Goal: Check status: Check status

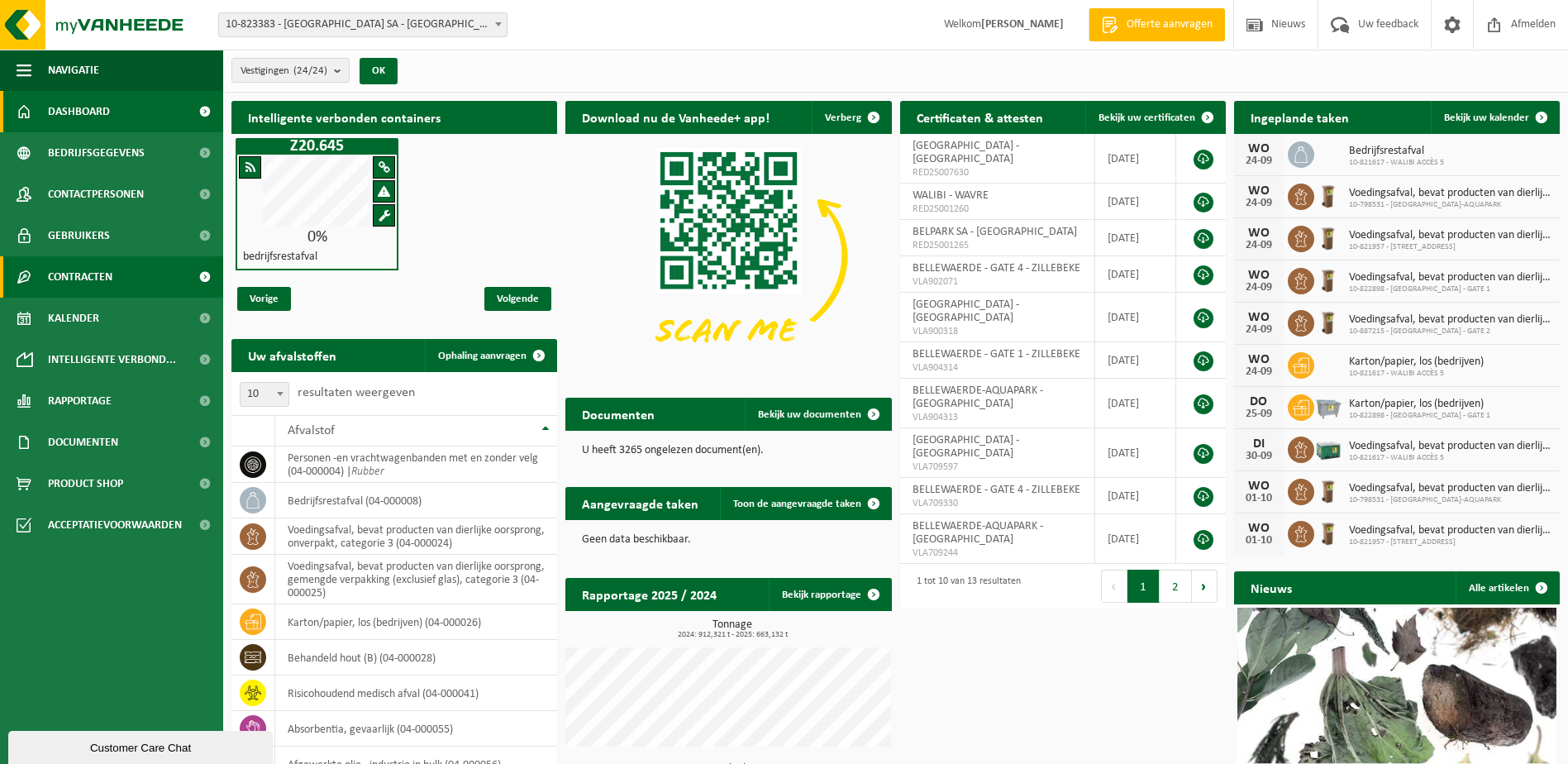
click at [205, 277] on span at bounding box center [204, 276] width 38 height 41
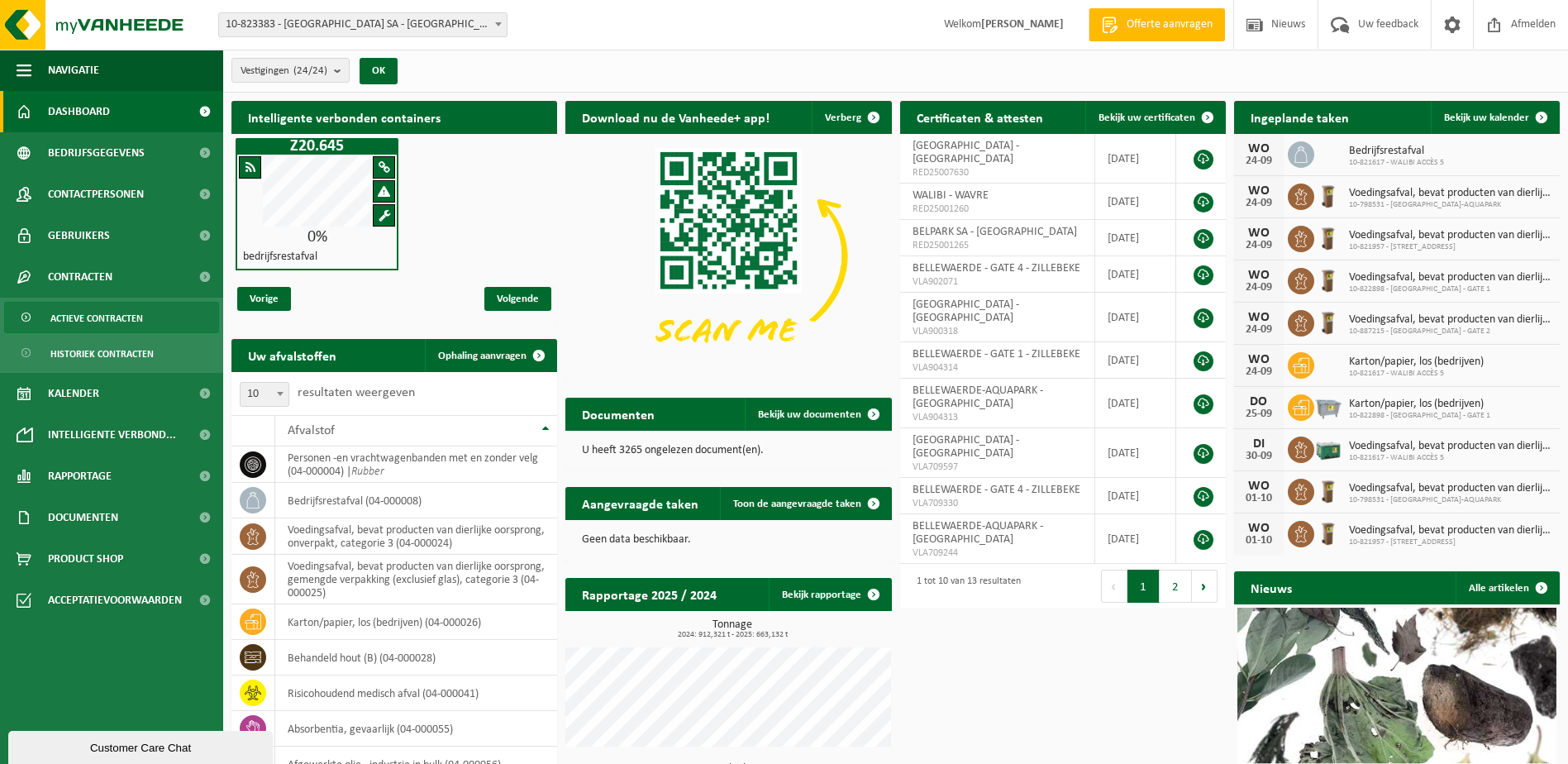
click at [127, 321] on span "Actieve contracten" at bounding box center [96, 318] width 93 height 31
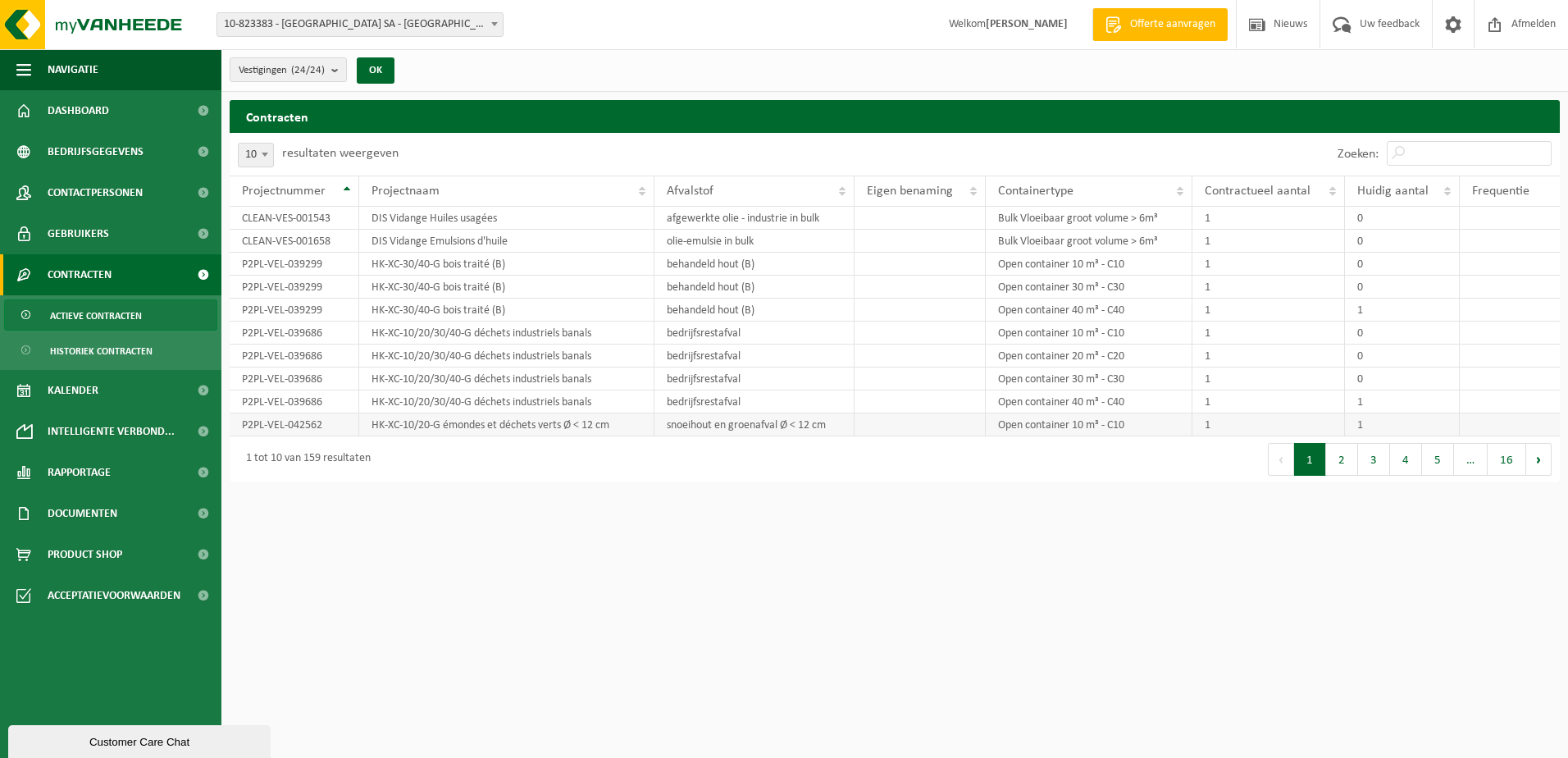
drag, startPoint x: 239, startPoint y: 190, endPoint x: 1458, endPoint y: 417, distance: 1240.0
click at [1436, 405] on table "Projectnummer Projectnaam Afvalstof Eigen benaming Containertype Contractueel a…" at bounding box center [894, 306] width 1330 height 261
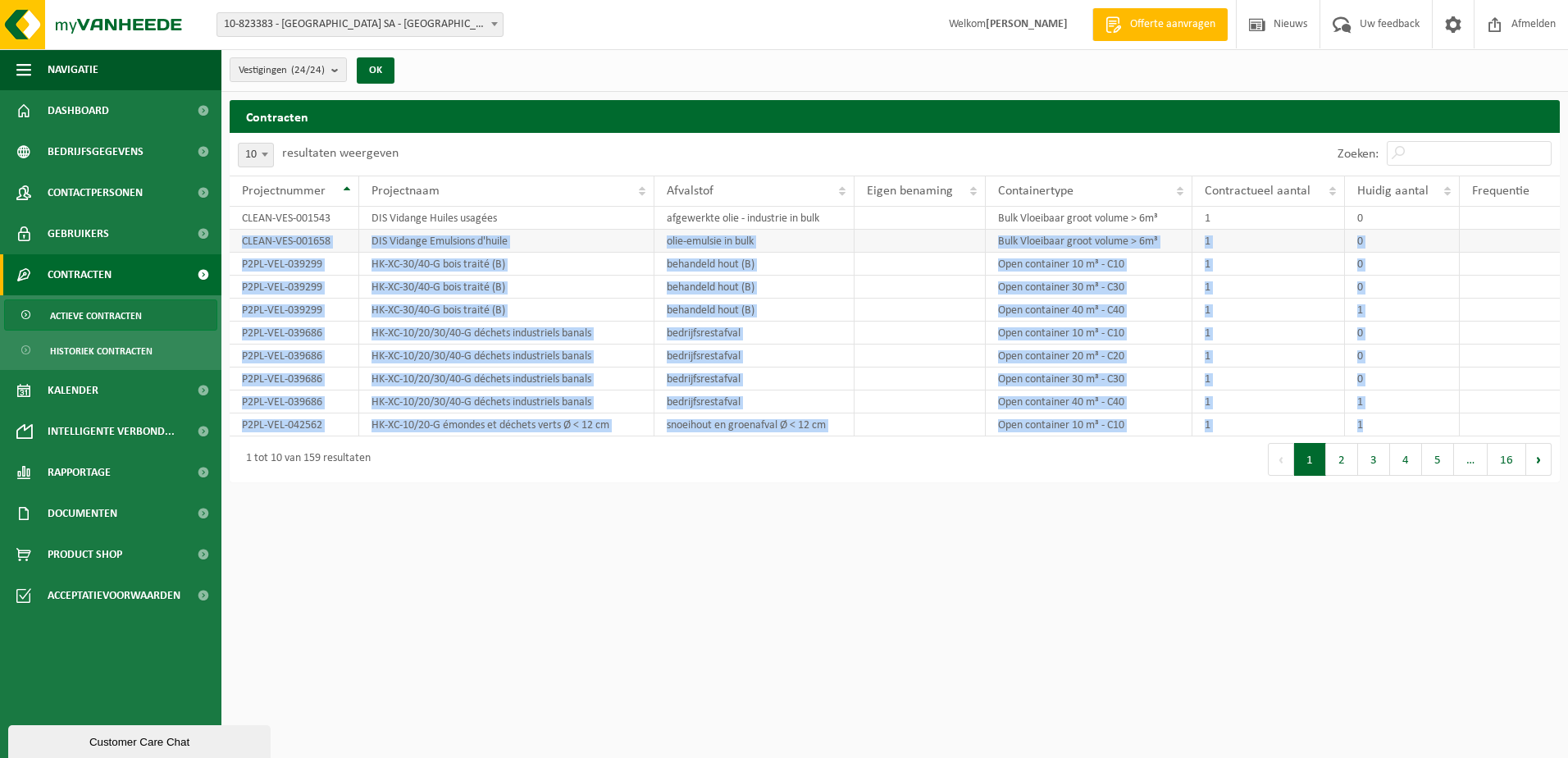
drag, startPoint x: 1492, startPoint y: 424, endPoint x: 231, endPoint y: 241, distance: 1274.2
click at [231, 241] on tbody "CLEAN-VES-001543 DIS Vidange Huiles usagées afgewerkte olie - industrie in bulk…" at bounding box center [894, 321] width 1330 height 229
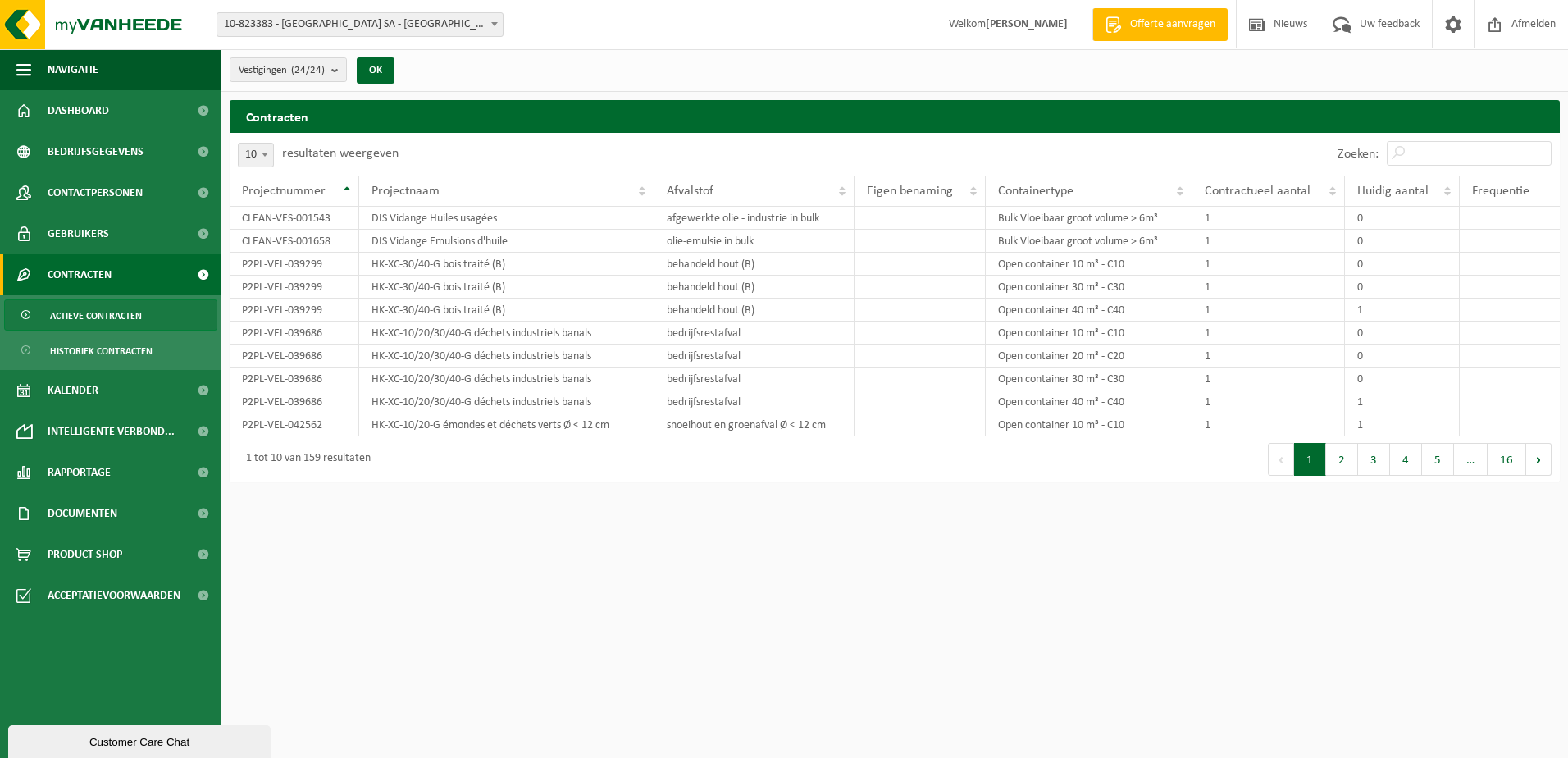
drag, startPoint x: 231, startPoint y: 241, endPoint x: 428, endPoint y: 150, distance: 217.0
click at [470, 152] on div "10 25 50 100 10 resultaten weergeven" at bounding box center [561, 154] width 665 height 43
click at [267, 159] on span at bounding box center [265, 154] width 16 height 21
select select "100"
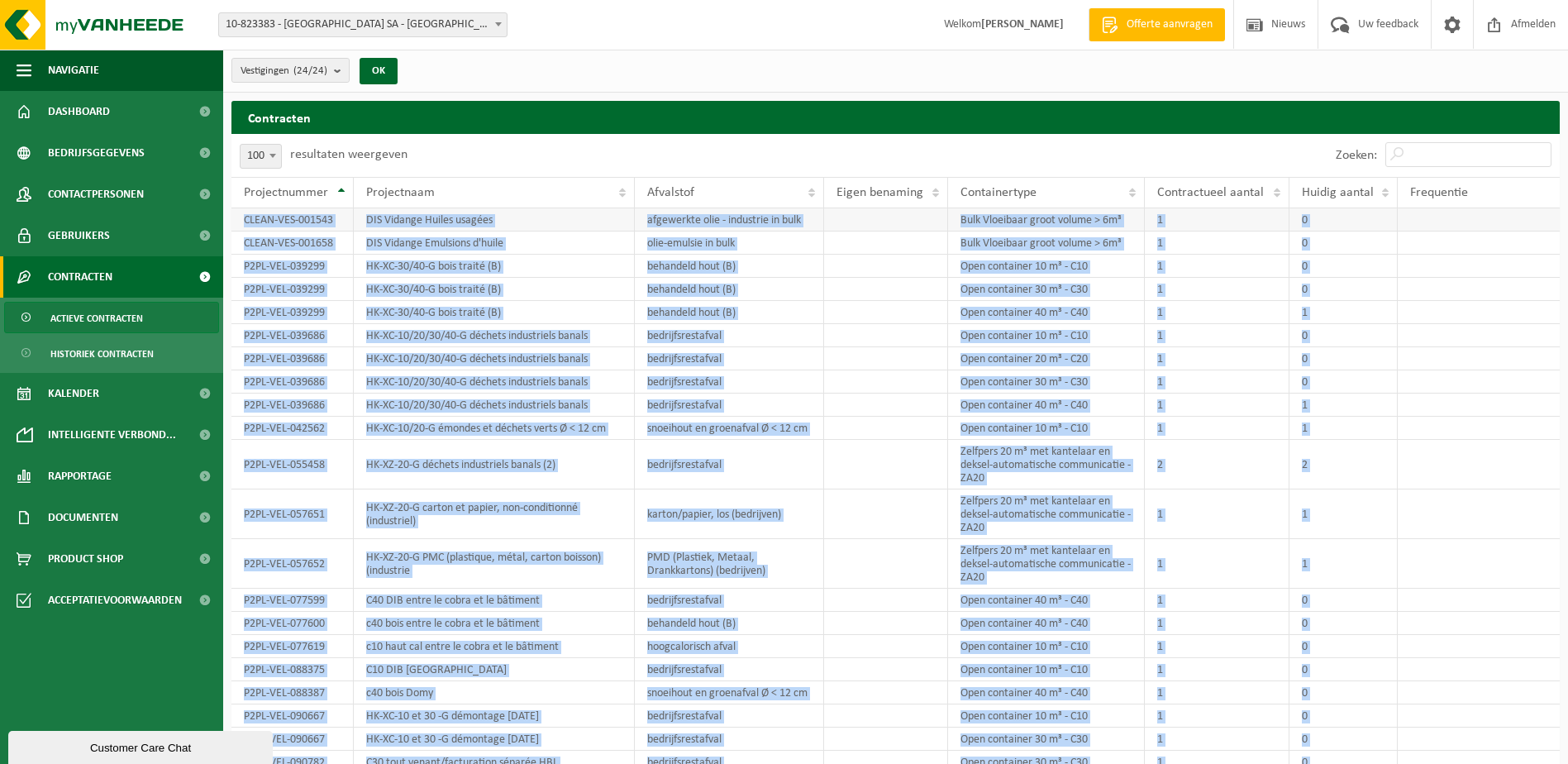
drag, startPoint x: 1504, startPoint y: 685, endPoint x: 247, endPoint y: 227, distance: 1337.8
copy tbody "CLEAN-VES-001543 DIS Vidange Huiles usagées afgewerkte olie - industrie in bulk…"
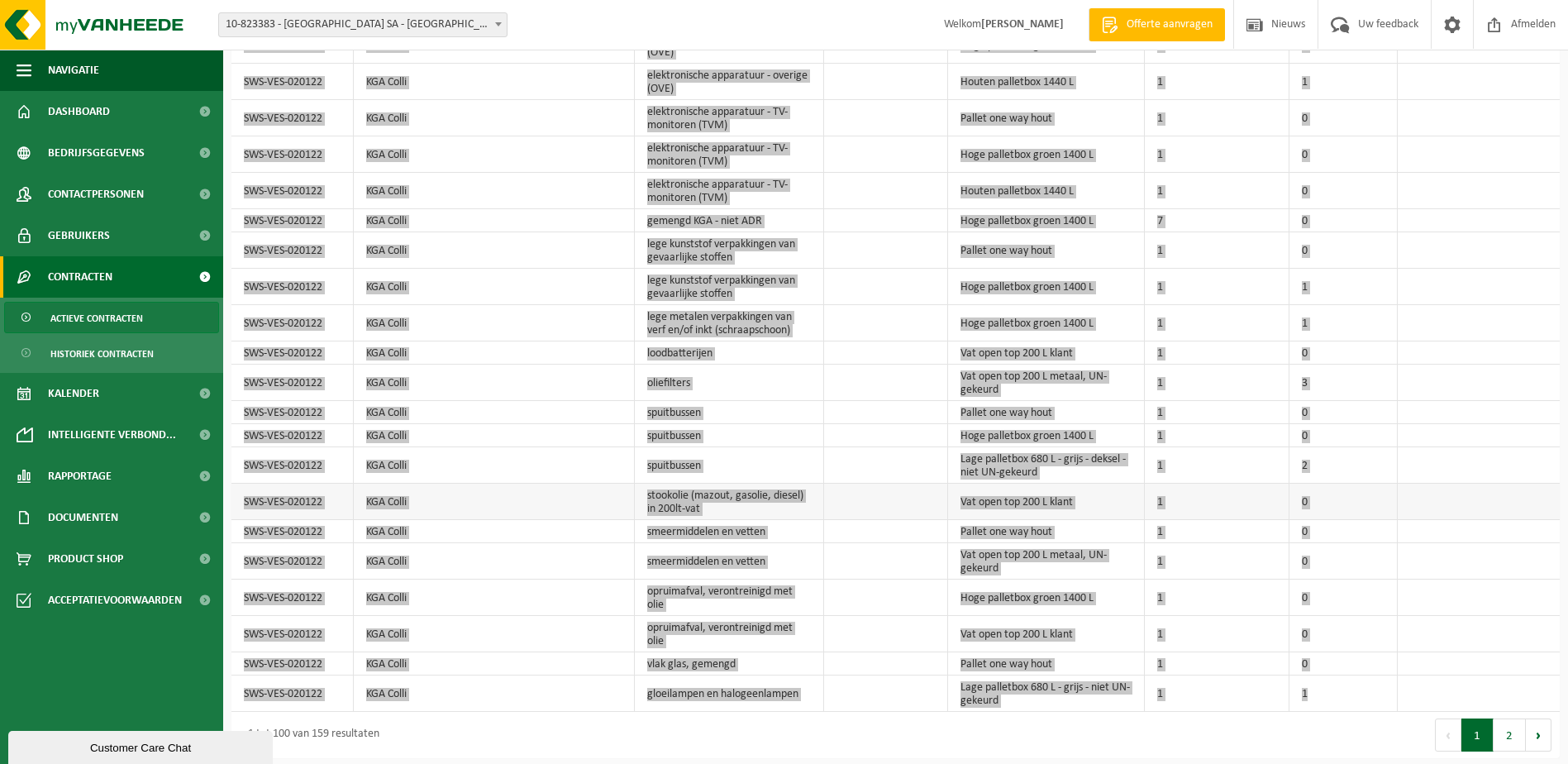
scroll to position [2608, 0]
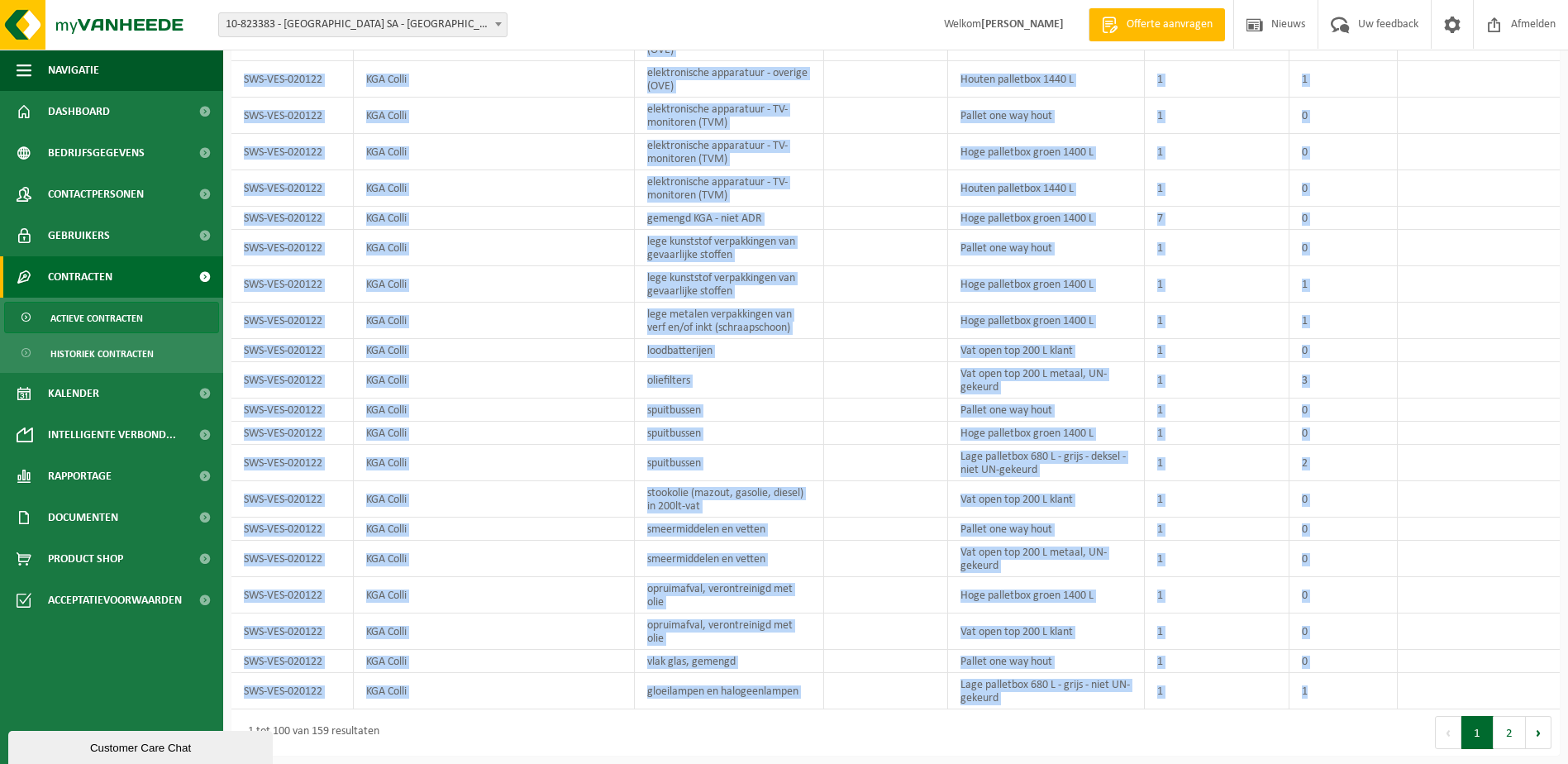
click at [1509, 735] on button "2" at bounding box center [1509, 733] width 32 height 33
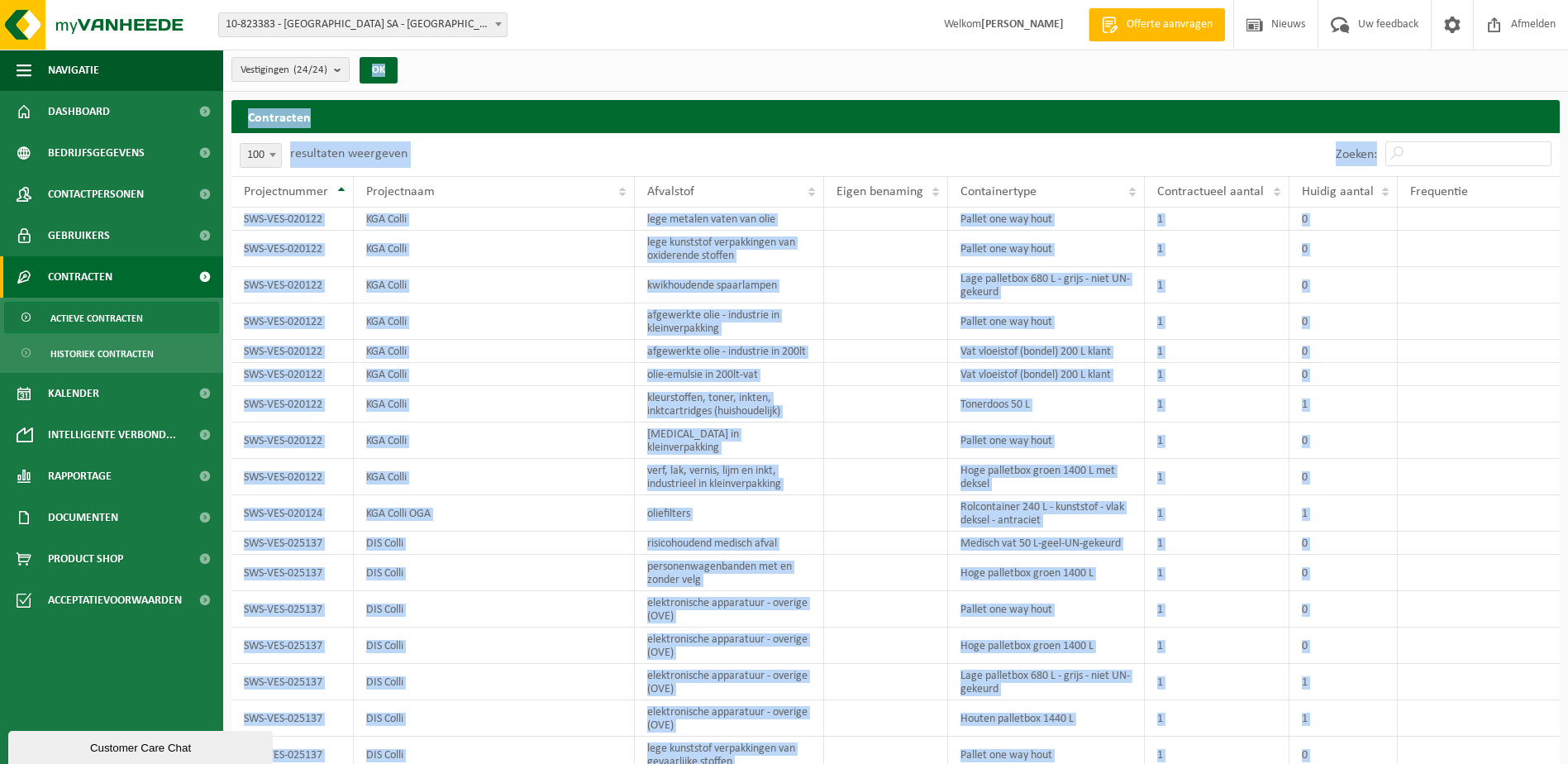
scroll to position [0, 0]
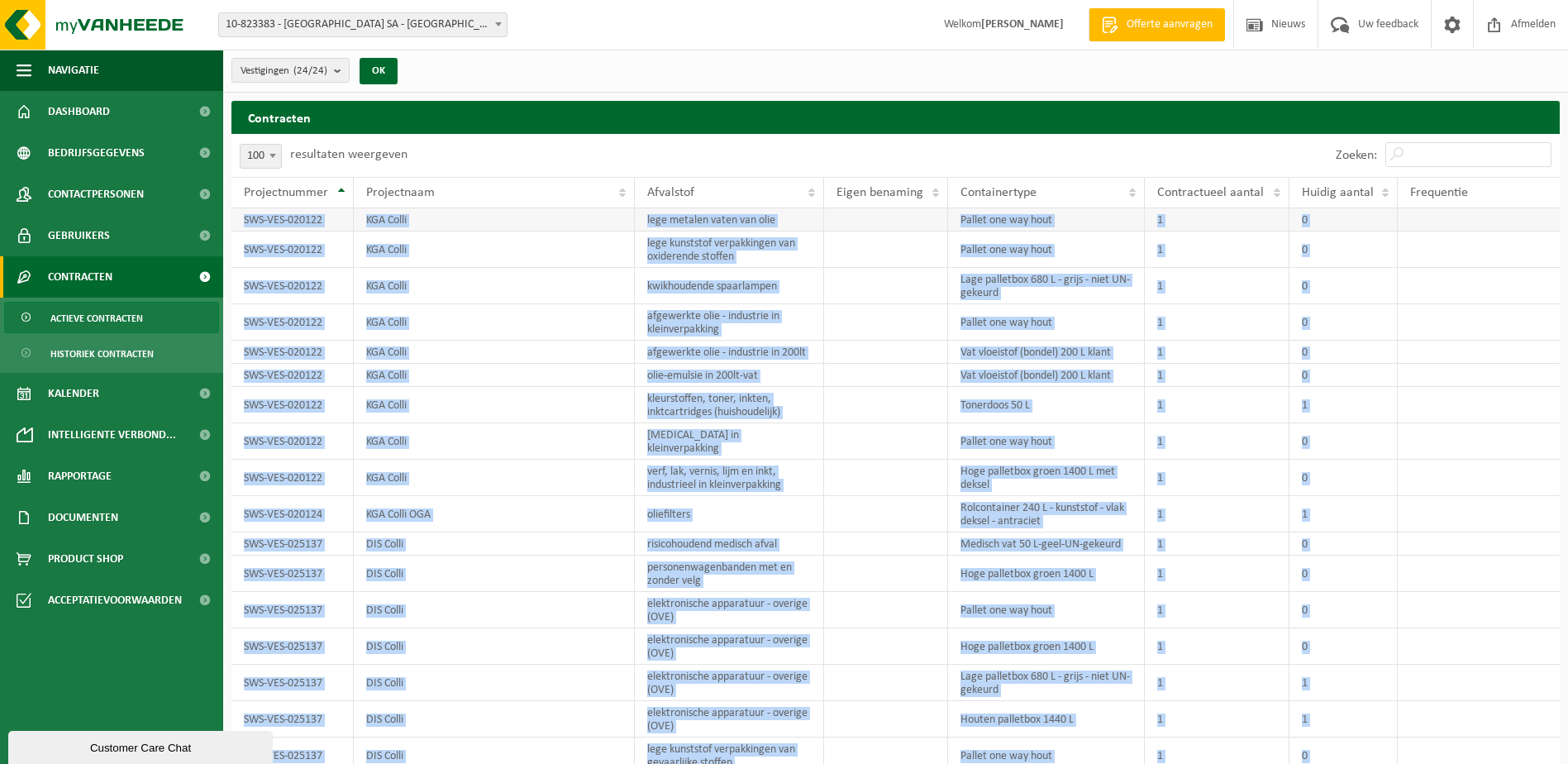
drag, startPoint x: 1430, startPoint y: 692, endPoint x: 244, endPoint y: 219, distance: 1276.8
copy tbody "SWS-VES-020122 KGA Colli lege metalen vaten van olie Pallet one way hout 1 0 SW…"
click at [343, 72] on b "submit" at bounding box center [341, 70] width 15 height 23
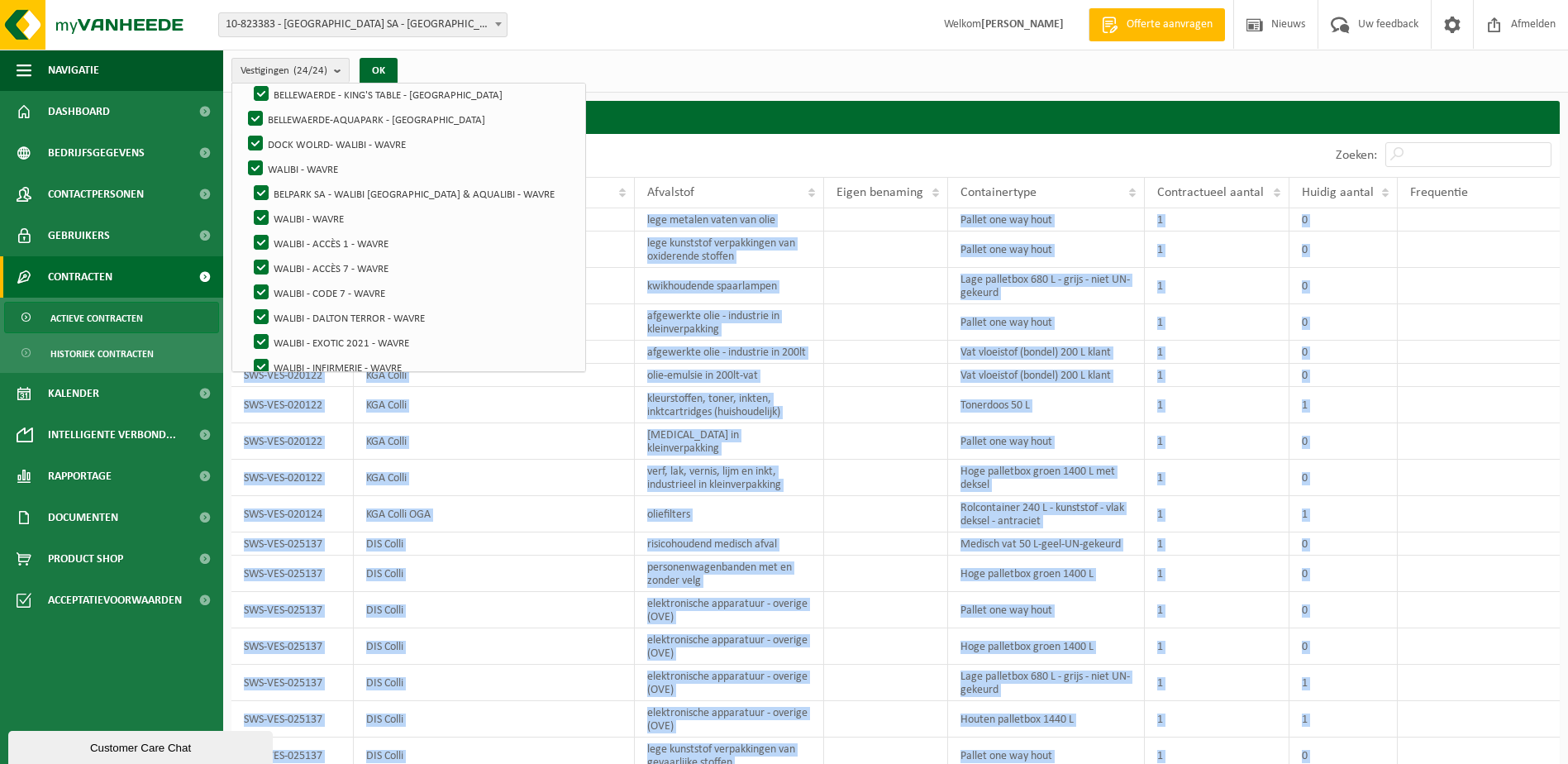
scroll to position [331, 0]
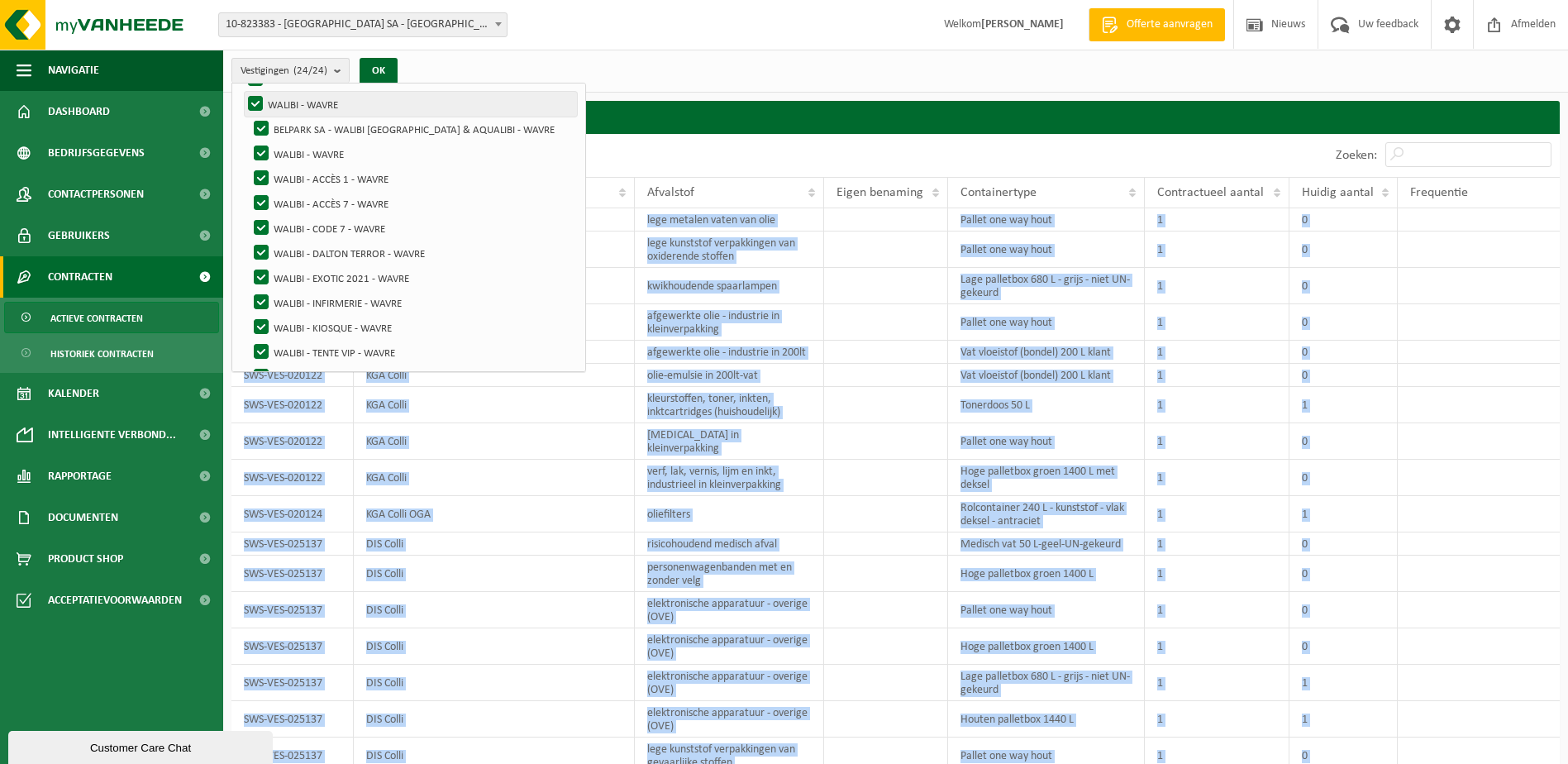
click at [254, 101] on label "WALIBI - WAVRE" at bounding box center [411, 104] width 332 height 25
click at [242, 92] on input "WALIBI - WAVRE" at bounding box center [241, 91] width 1 height 1
checkbox input "false"
click at [263, 126] on label "BELPARK SA - WALIBI BELGIUM & AQUALIBI - WAVRE" at bounding box center [414, 128] width 326 height 25
click at [248, 116] on input "BELPARK SA - WALIBI BELGIUM & AQUALIBI - WAVRE" at bounding box center [248, 116] width 1 height 1
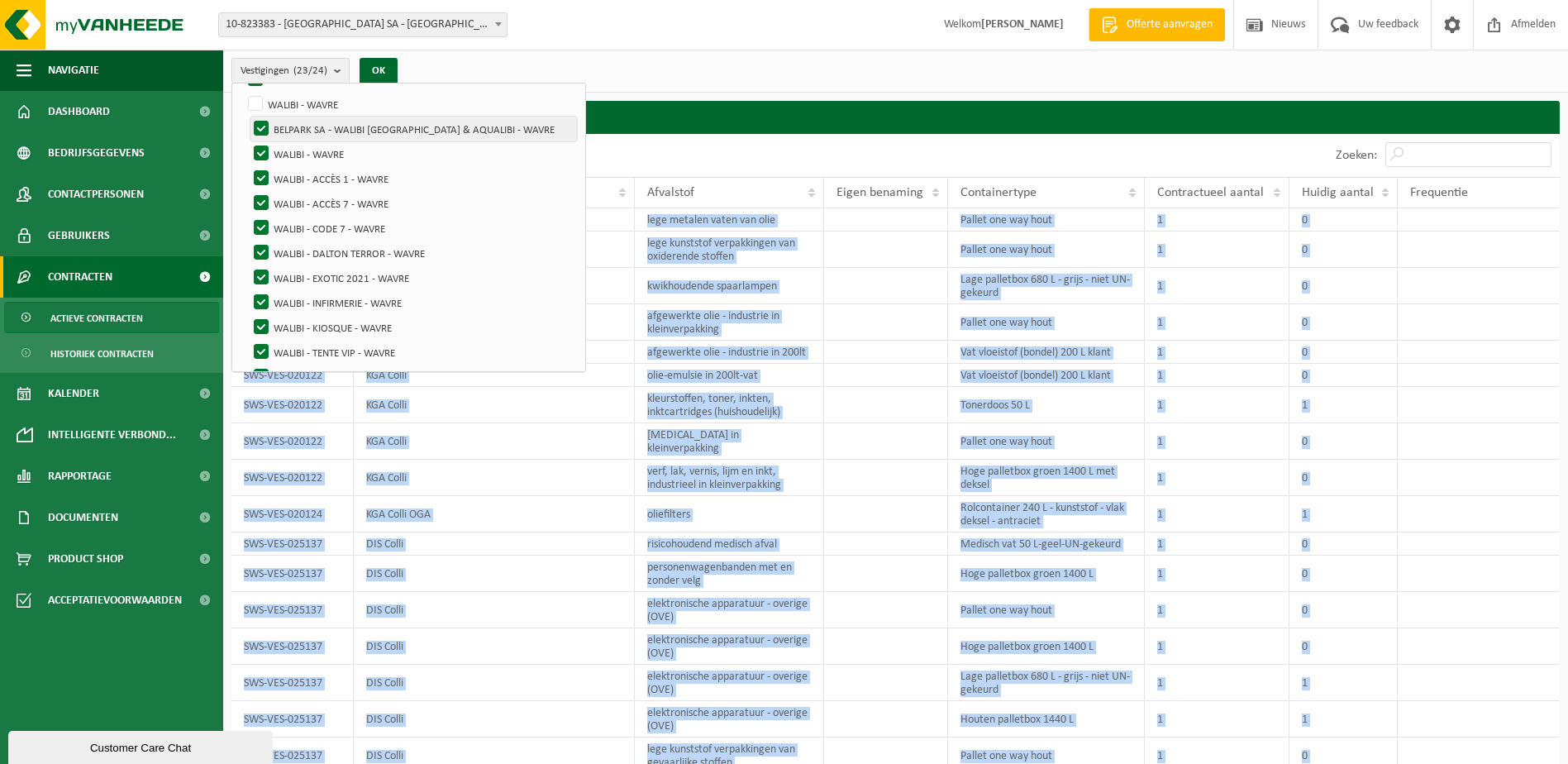
checkbox input "false"
click at [257, 152] on label "WALIBI - WAVRE" at bounding box center [414, 153] width 326 height 25
click at [248, 141] on input "WALIBI - WAVRE" at bounding box center [248, 140] width 1 height 1
checkbox input "false"
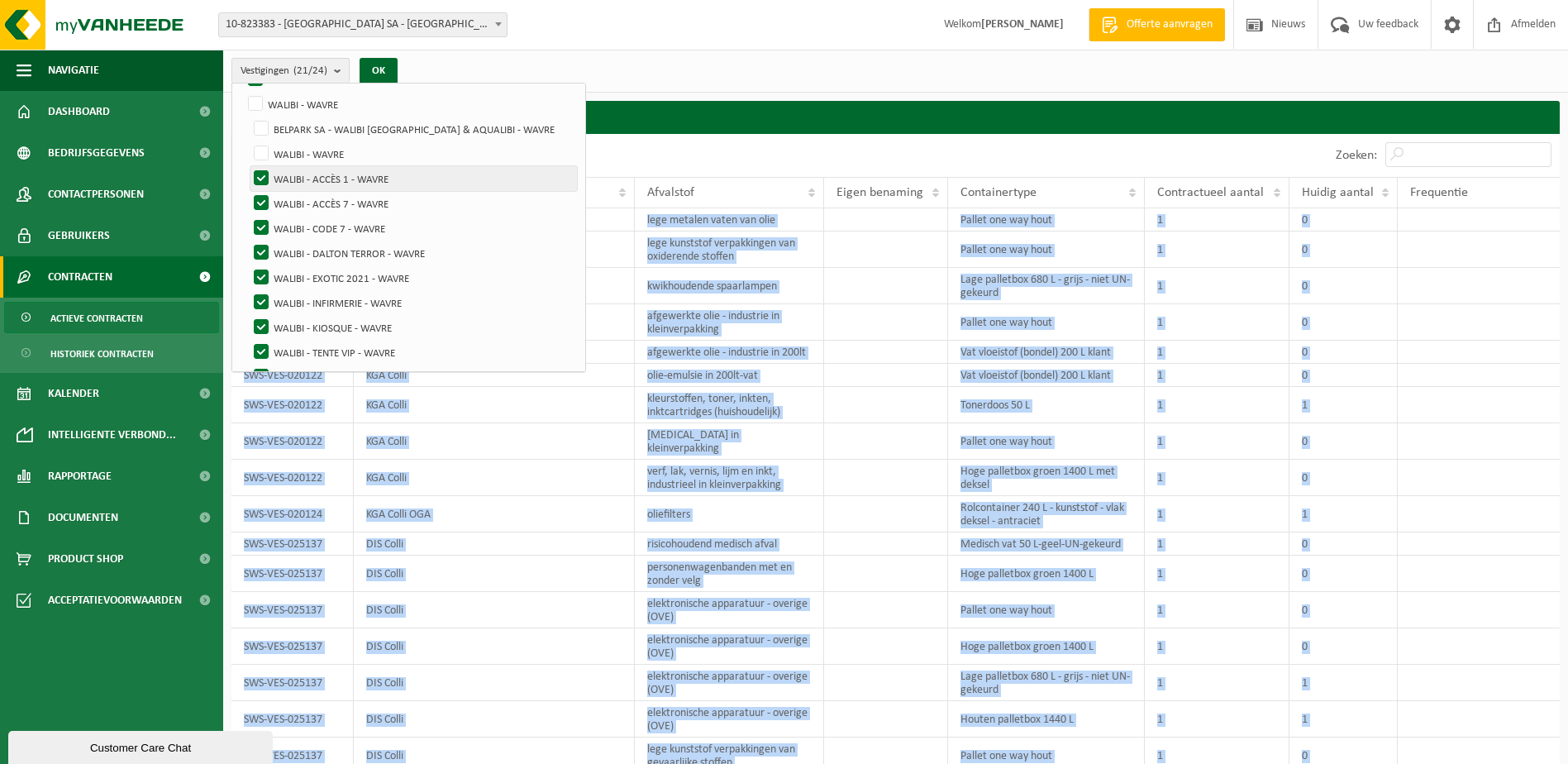
click at [259, 172] on label "WALIBI - ACCÈS 1 - WAVRE" at bounding box center [414, 178] width 326 height 25
click at [248, 166] on input "WALIBI - ACCÈS 1 - WAVRE" at bounding box center [248, 165] width 1 height 1
checkbox input "false"
click at [264, 199] on label "WALIBI - ACCÈS 7 - WAVRE" at bounding box center [414, 203] width 326 height 25
click at [248, 191] on input "WALIBI - ACCÈS 7 - WAVRE" at bounding box center [248, 190] width 1 height 1
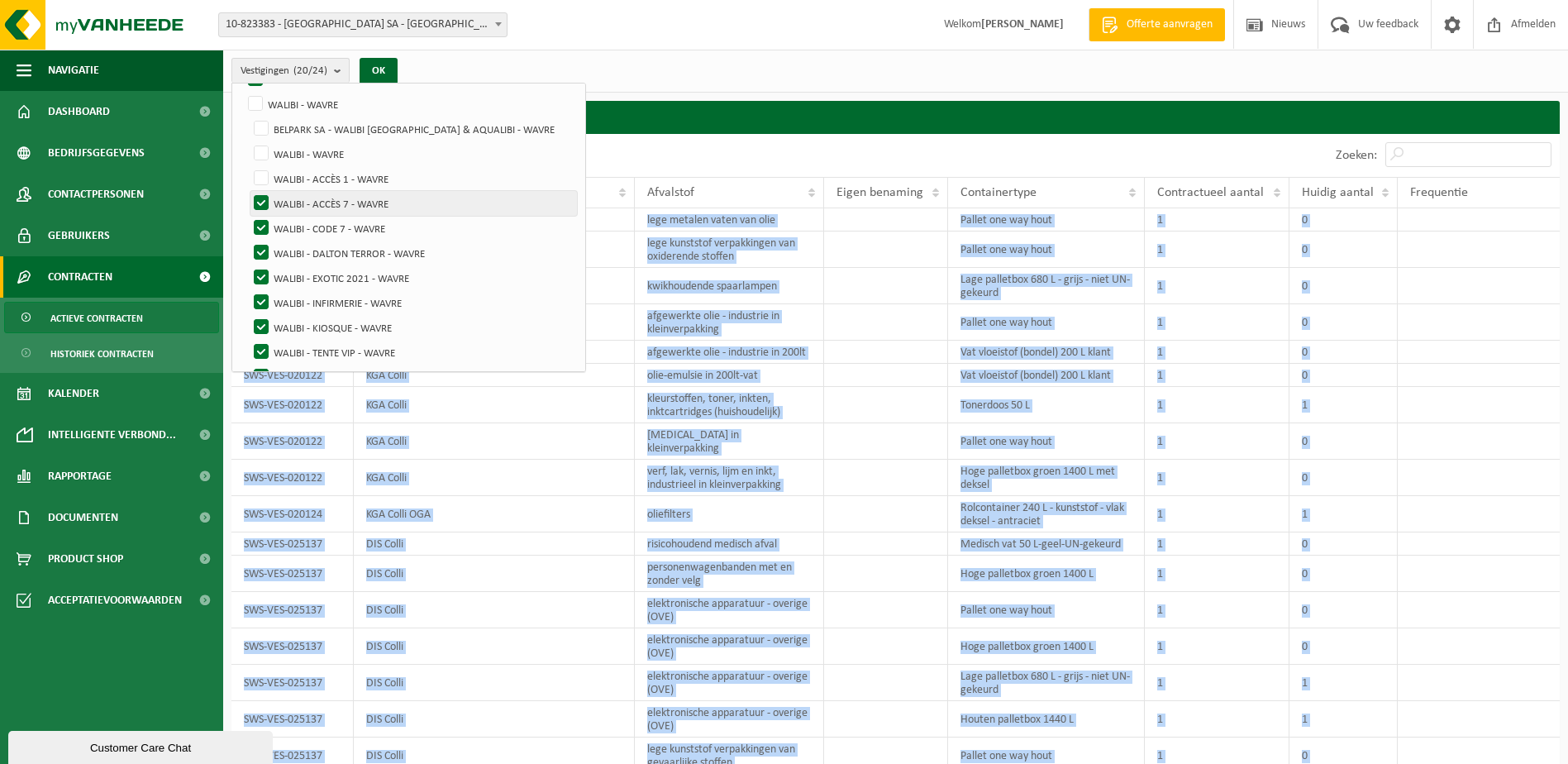
checkbox input "false"
click at [263, 224] on label "WALIBI - CODE 7 - WAVRE" at bounding box center [414, 227] width 326 height 25
click at [248, 216] on input "WALIBI - CODE 7 - WAVRE" at bounding box center [248, 215] width 1 height 1
checkbox input "false"
click at [265, 249] on label "WALIBI - DALTON TERROR - WAVRE" at bounding box center [414, 252] width 326 height 25
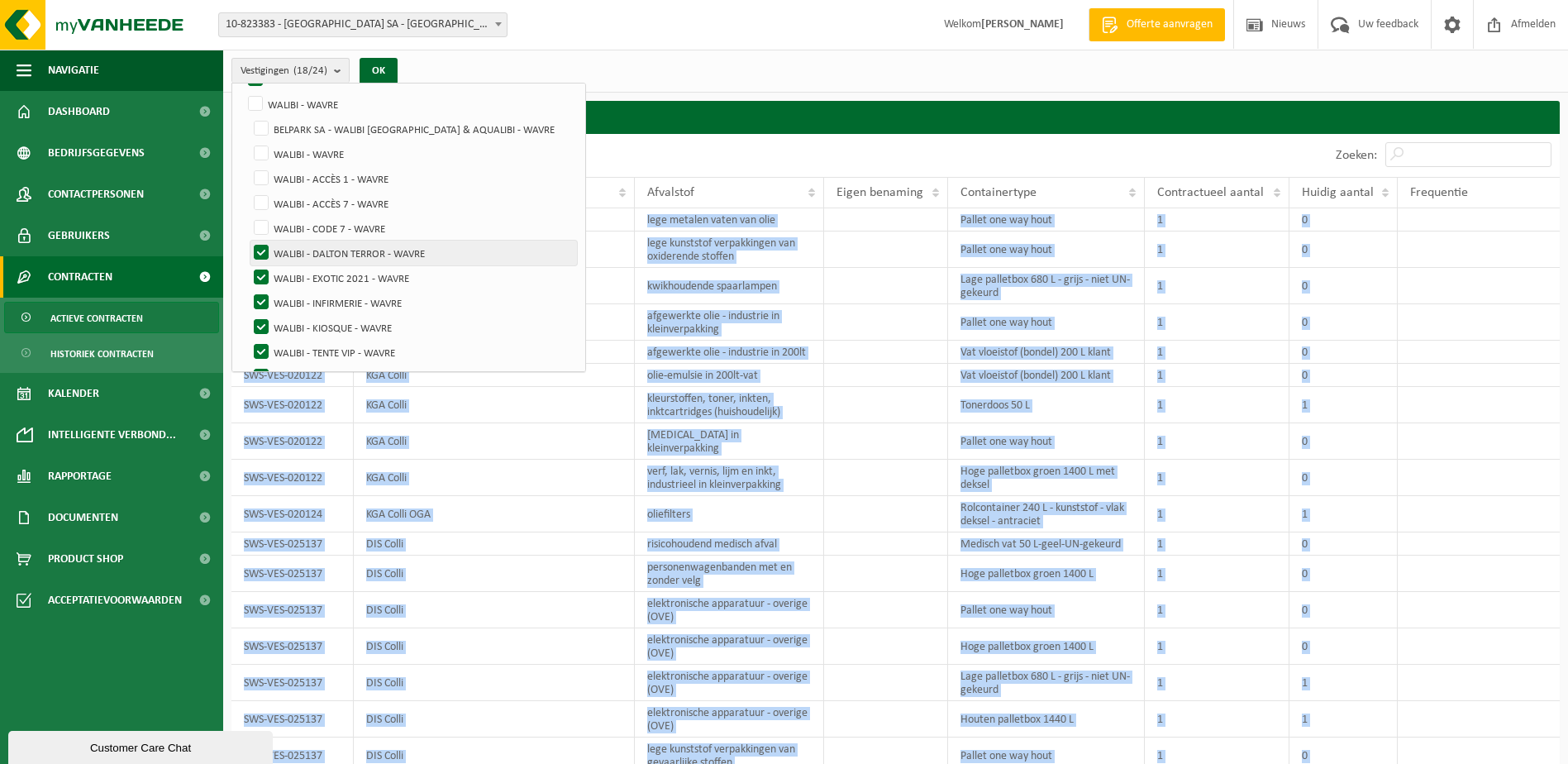
click at [248, 240] on input "WALIBI - DALTON TERROR - WAVRE" at bounding box center [248, 239] width 1 height 1
checkbox input "false"
click at [264, 271] on label "WALIBI - EXOTIC 2021 - WAVRE" at bounding box center [414, 277] width 326 height 25
click at [248, 265] on input "WALIBI - EXOTIC 2021 - WAVRE" at bounding box center [248, 264] width 1 height 1
checkbox input "false"
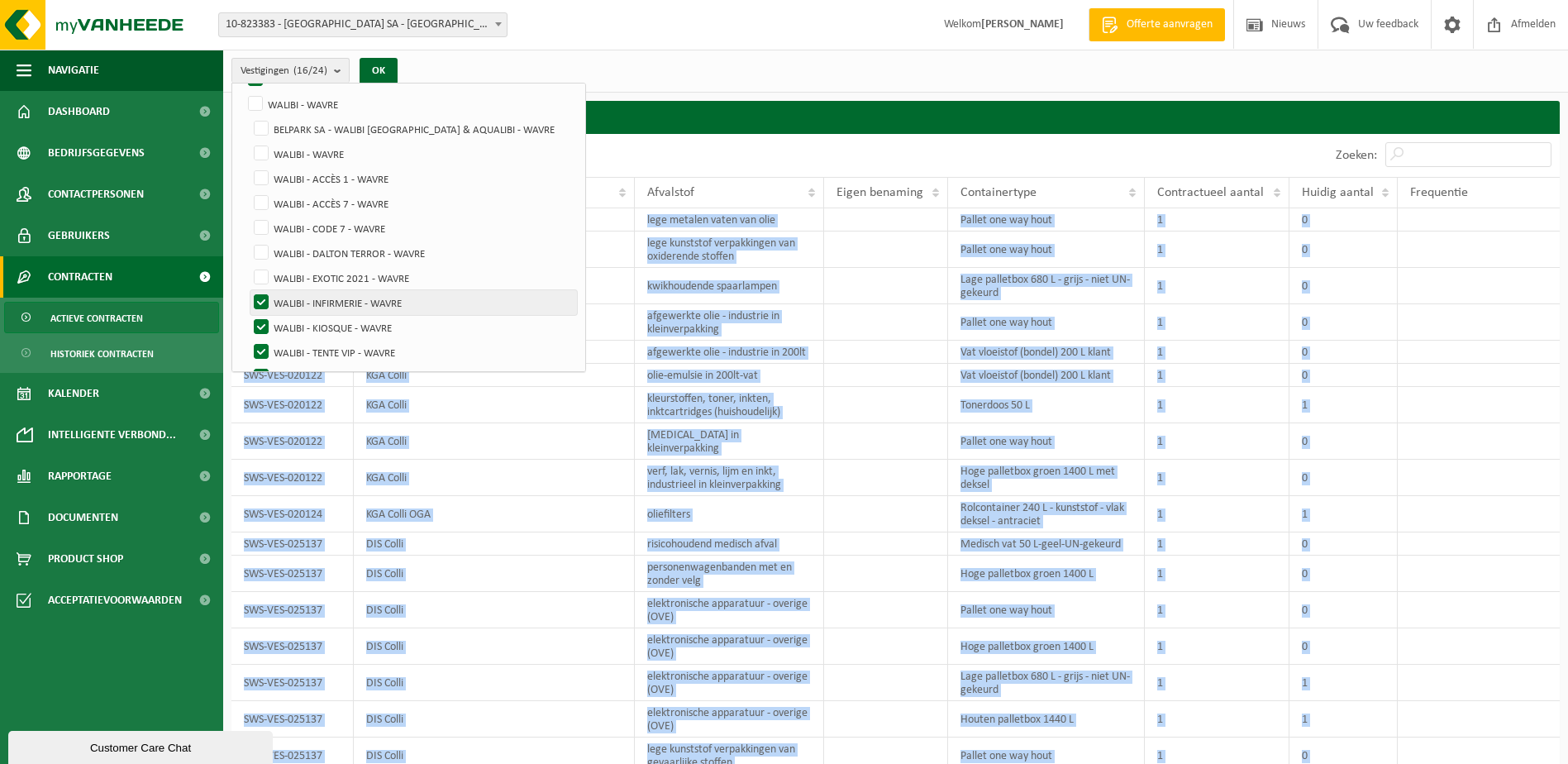
click at [263, 295] on label "WALIBI - INFIRMERIE - WAVRE" at bounding box center [414, 302] width 326 height 25
click at [248, 290] on input "WALIBI - INFIRMERIE - WAVRE" at bounding box center [248, 290] width 1 height 1
checkbox input "false"
click at [259, 325] on label "WALIBI - KIOSQUE - WAVRE" at bounding box center [414, 327] width 326 height 25
click at [248, 315] on input "WALIBI - KIOSQUE - WAVRE" at bounding box center [248, 315] width 1 height 1
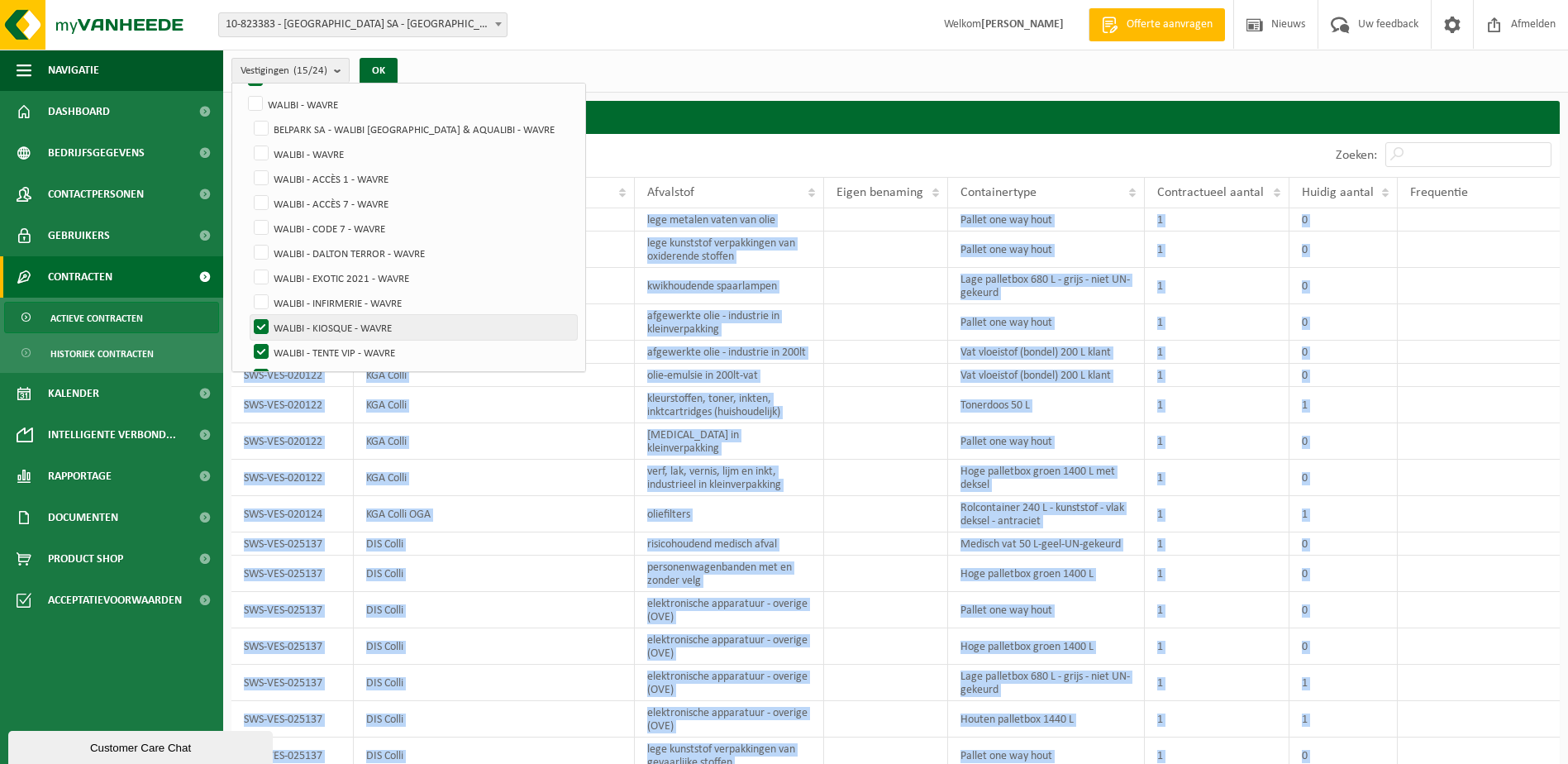
checkbox input "false"
click at [258, 342] on label "WALIBI - TENTE VIP - WAVRE" at bounding box center [414, 352] width 326 height 25
click at [248, 340] on input "WALIBI - TENTE VIP - WAVRE" at bounding box center [248, 339] width 1 height 1
checkbox input "false"
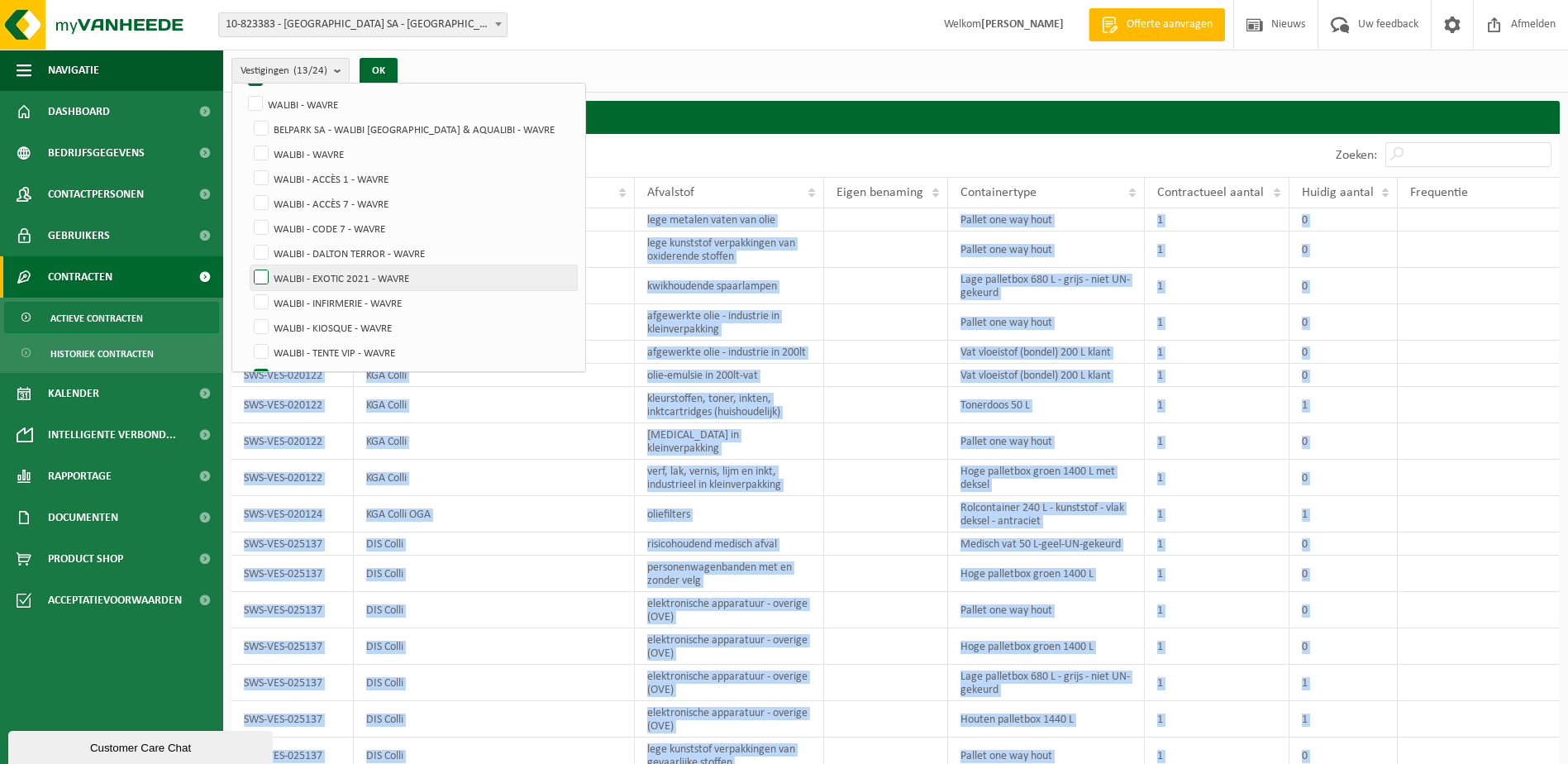
scroll to position [404, 0]
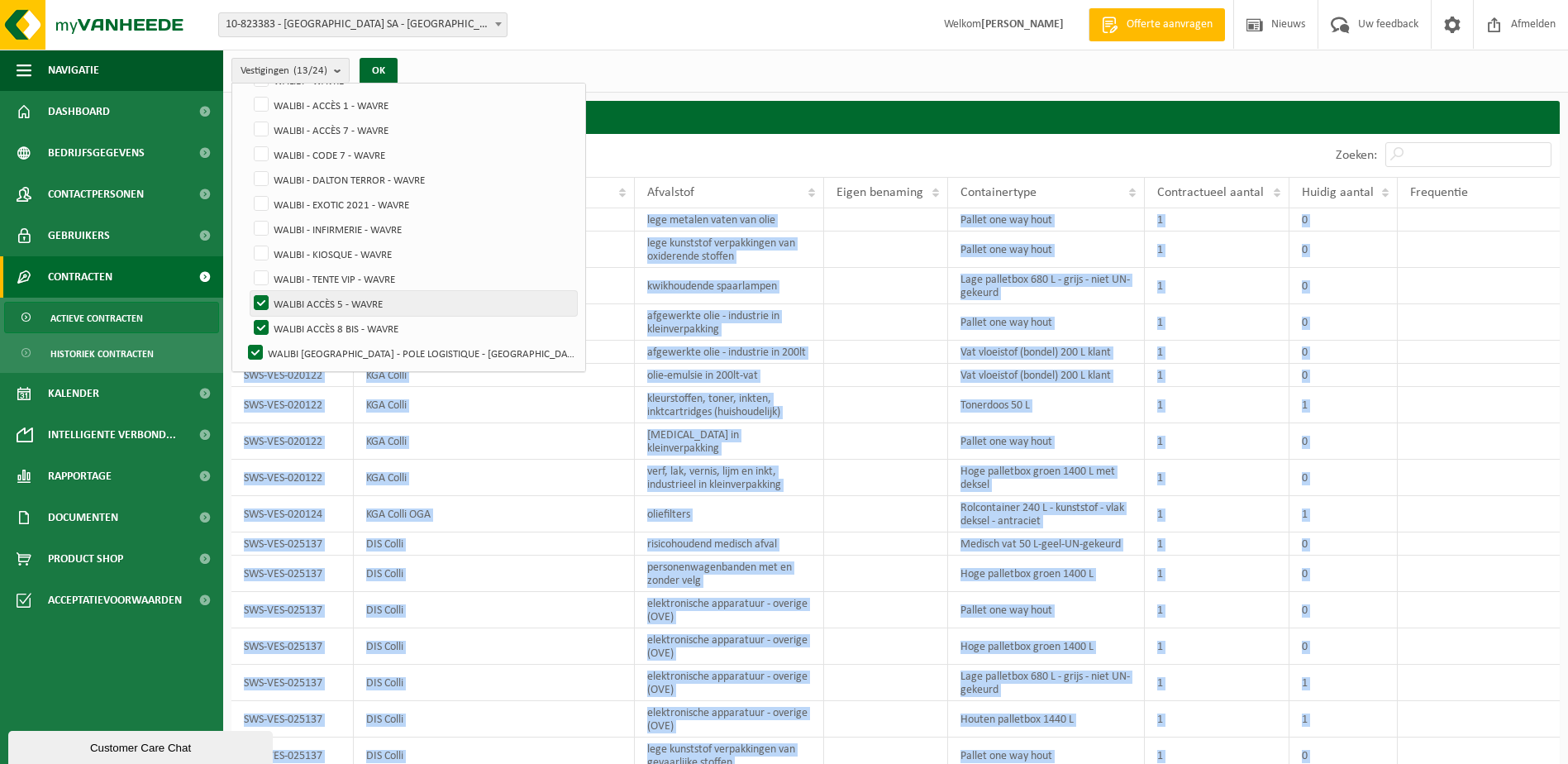
click at [259, 299] on label "WALIBI ACCÈS 5 - WAVRE" at bounding box center [414, 303] width 326 height 25
click at [248, 291] on input "WALIBI ACCÈS 5 - WAVRE" at bounding box center [248, 290] width 1 height 1
checkbox input "false"
click at [261, 322] on label "WALIBI ACCÈS 8 BIS - WAVRE" at bounding box center [414, 327] width 326 height 25
click at [248, 316] on input "WALIBI ACCÈS 8 BIS - WAVRE" at bounding box center [248, 315] width 1 height 1
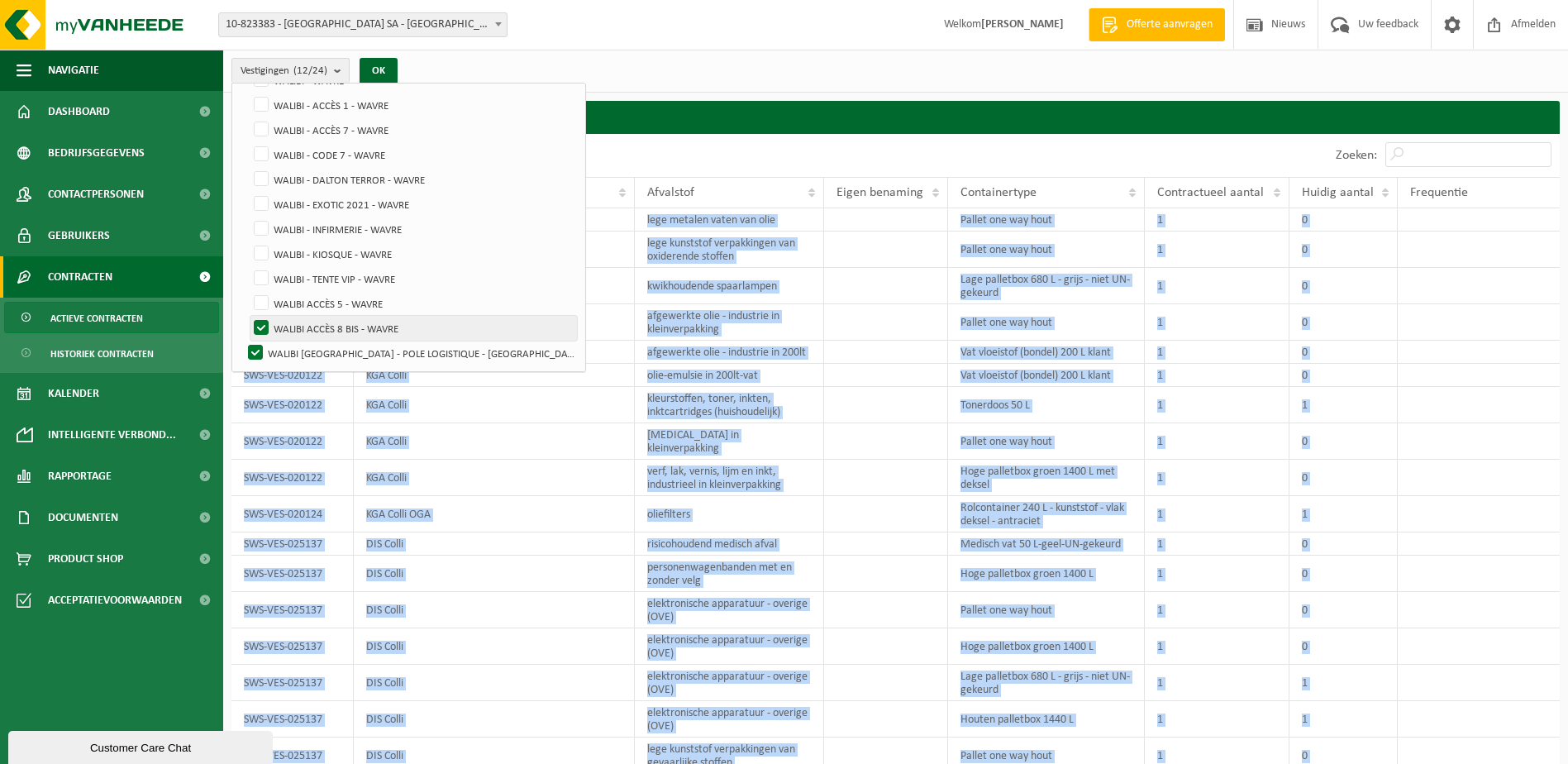
checkbox input "false"
click at [252, 348] on label "WALIBI BELGIUM - POLE LOGISTIQUE - WAVRE" at bounding box center [411, 352] width 332 height 25
click at [242, 340] on input "WALIBI BELGIUM - POLE LOGISTIQUE - WAVRE" at bounding box center [241, 340] width 1 height 1
checkbox input "false"
click at [390, 68] on button "OK" at bounding box center [378, 71] width 38 height 27
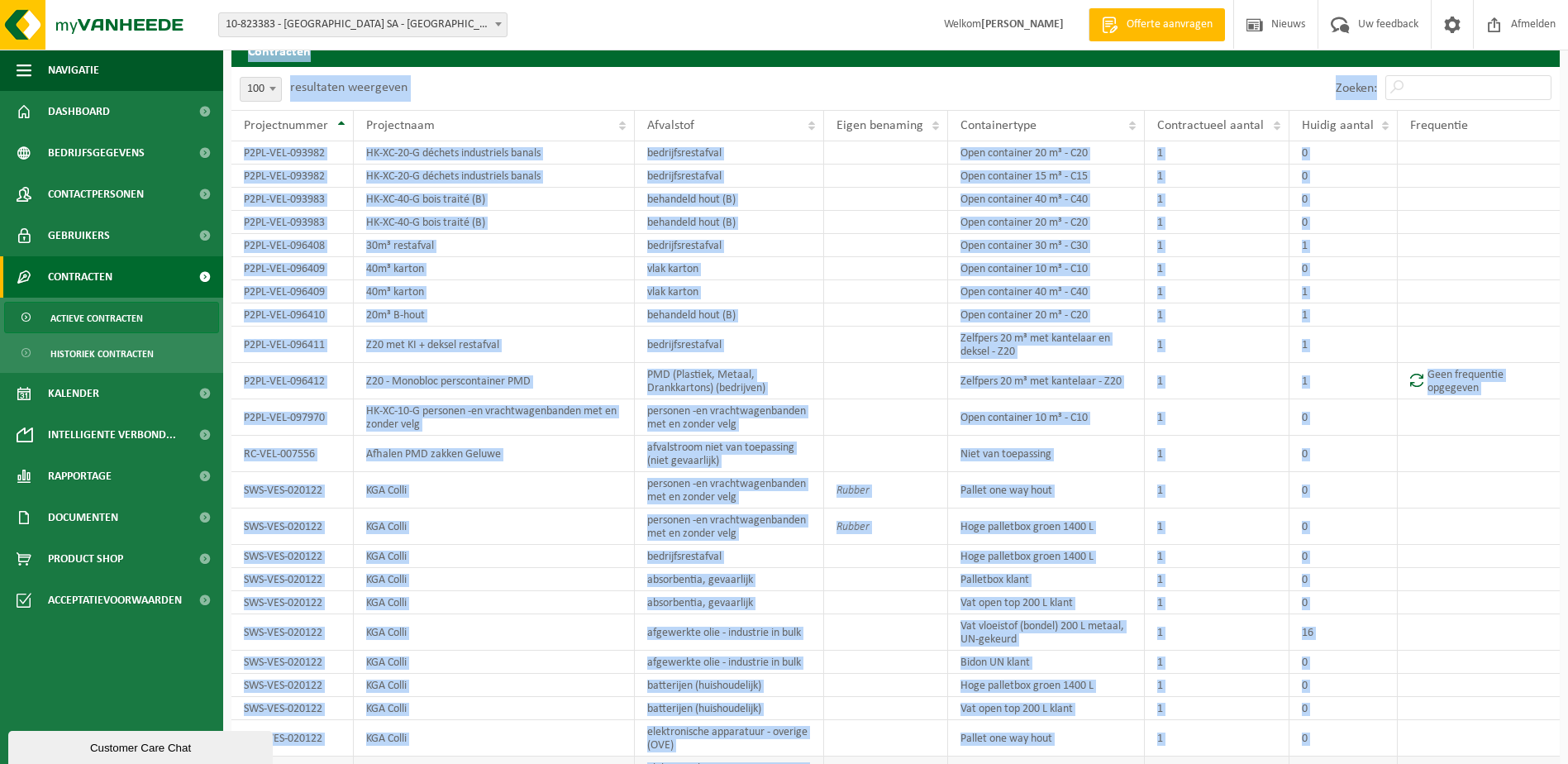
scroll to position [0, 0]
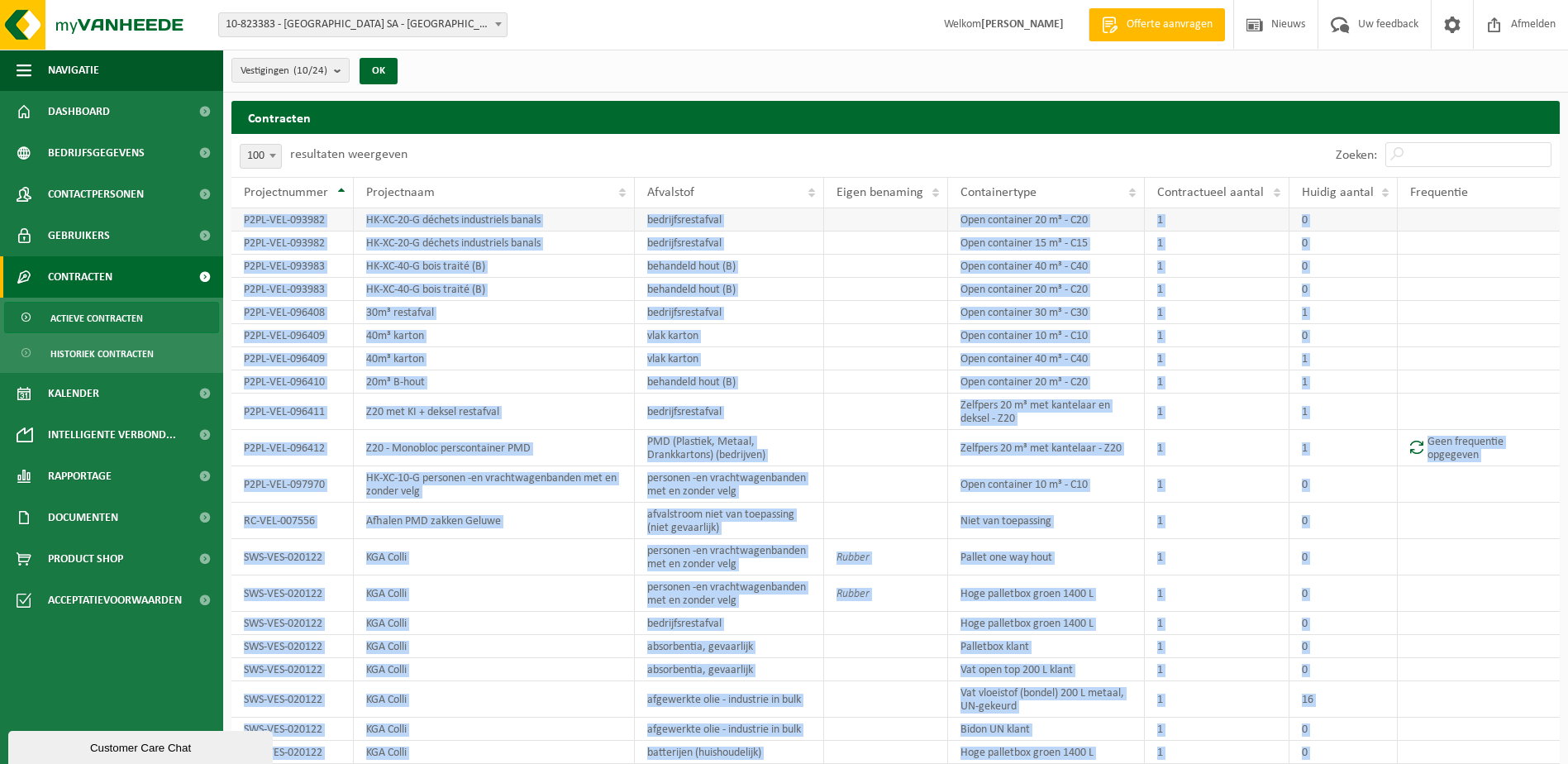
drag, startPoint x: 1551, startPoint y: 691, endPoint x: 241, endPoint y: 221, distance: 1391.8
copy tbody "P2PL-VEL-093982 HK-XC-20-G déchets industriels banals bedrijfsrestafval Open co…"
